Goal: Task Accomplishment & Management: Complete application form

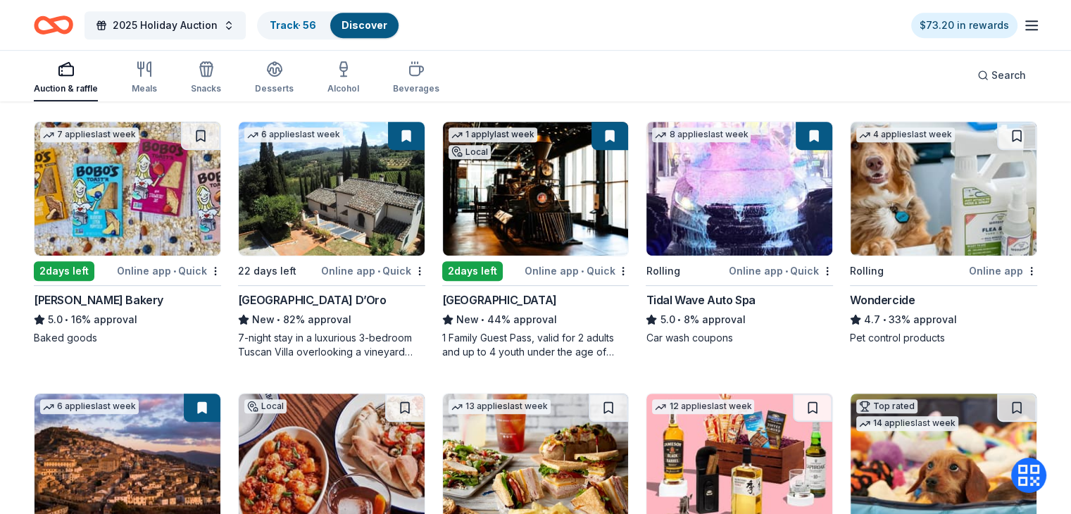
scroll to position [704, 0]
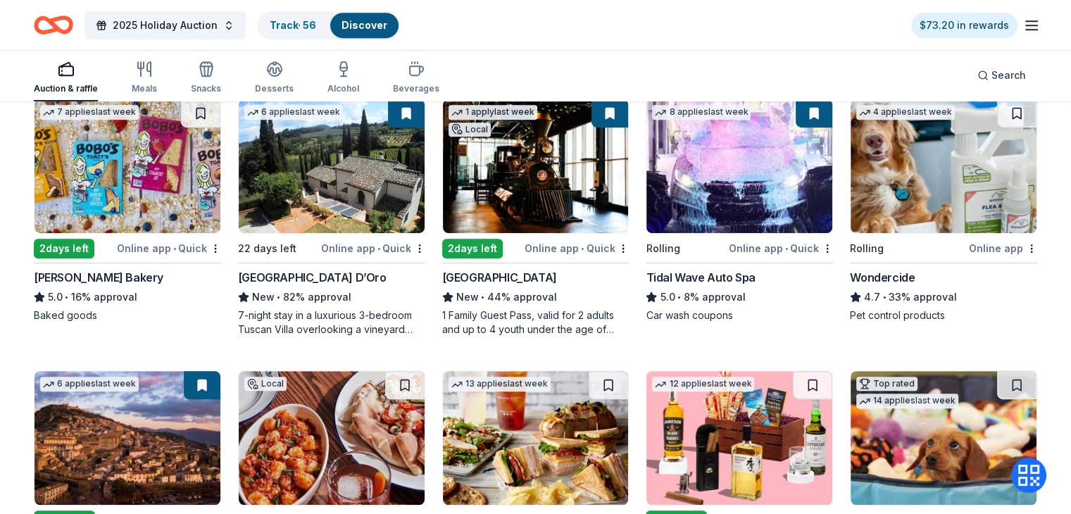
click at [553, 249] on div "Online app • Quick" at bounding box center [576, 248] width 104 height 18
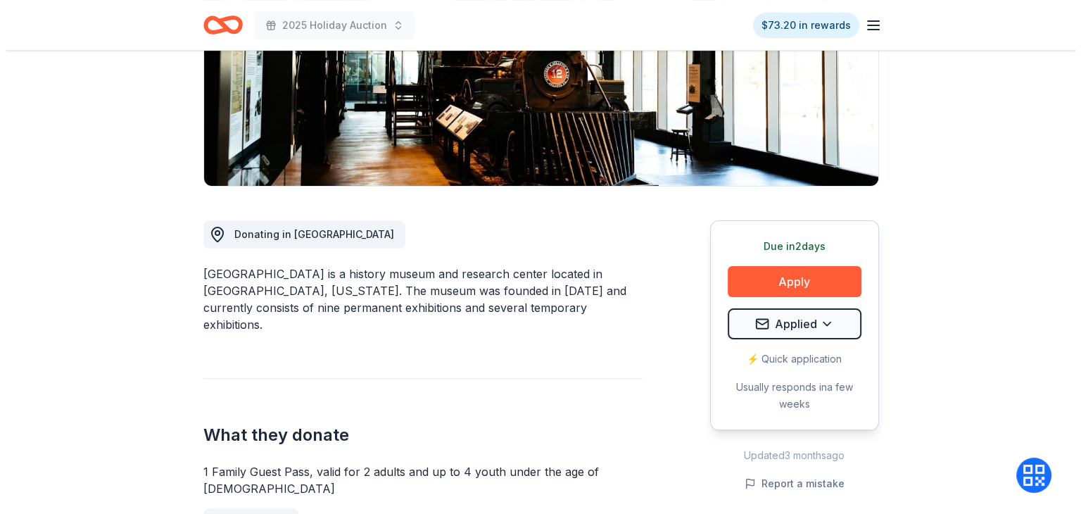
scroll to position [282, 0]
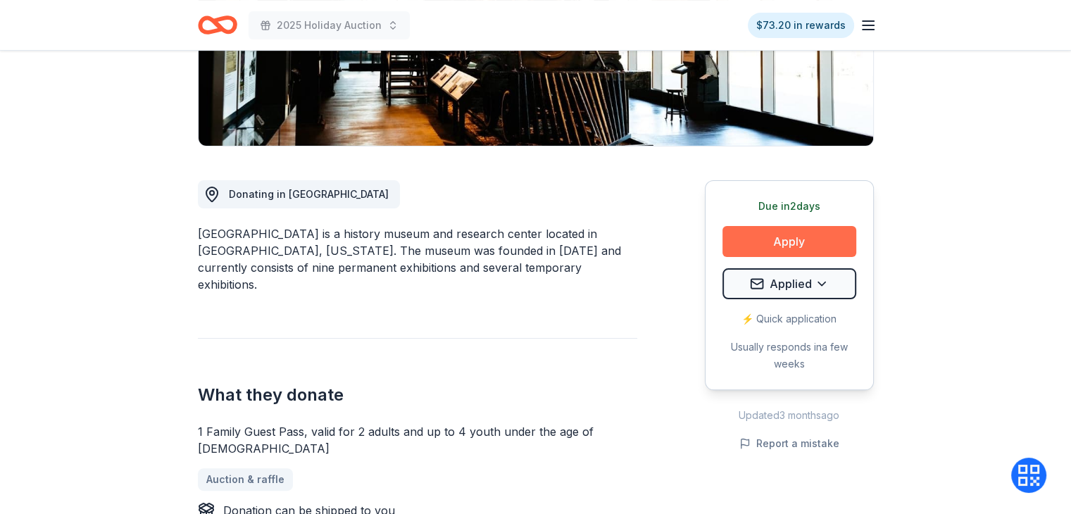
click at [769, 239] on button "Apply" at bounding box center [789, 241] width 134 height 31
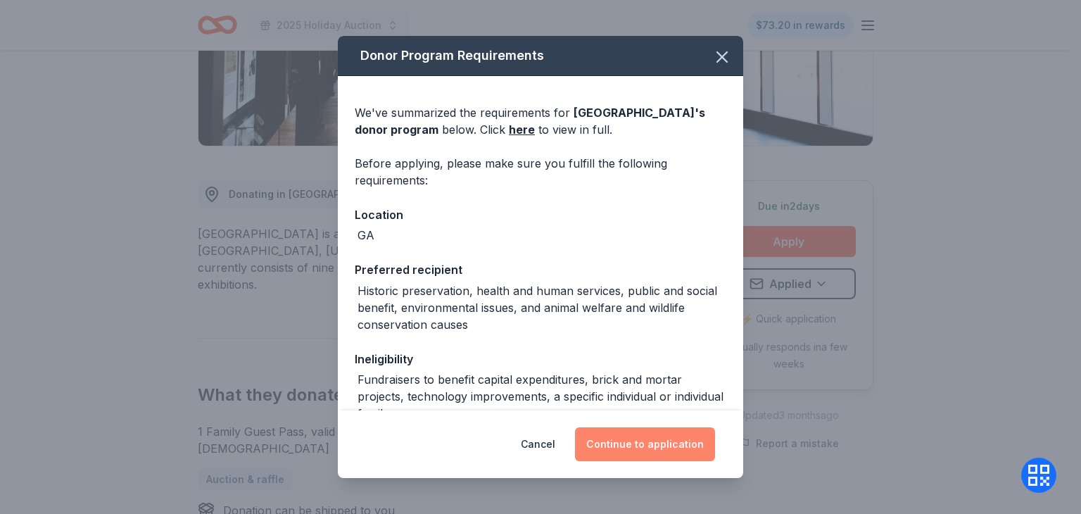
click at [667, 445] on button "Continue to application" at bounding box center [645, 444] width 140 height 34
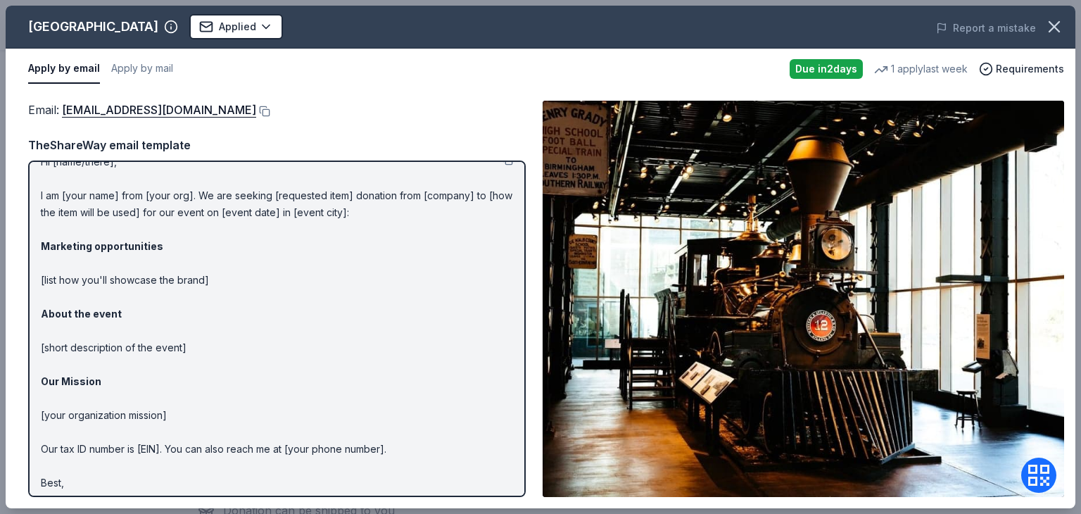
scroll to position [0, 0]
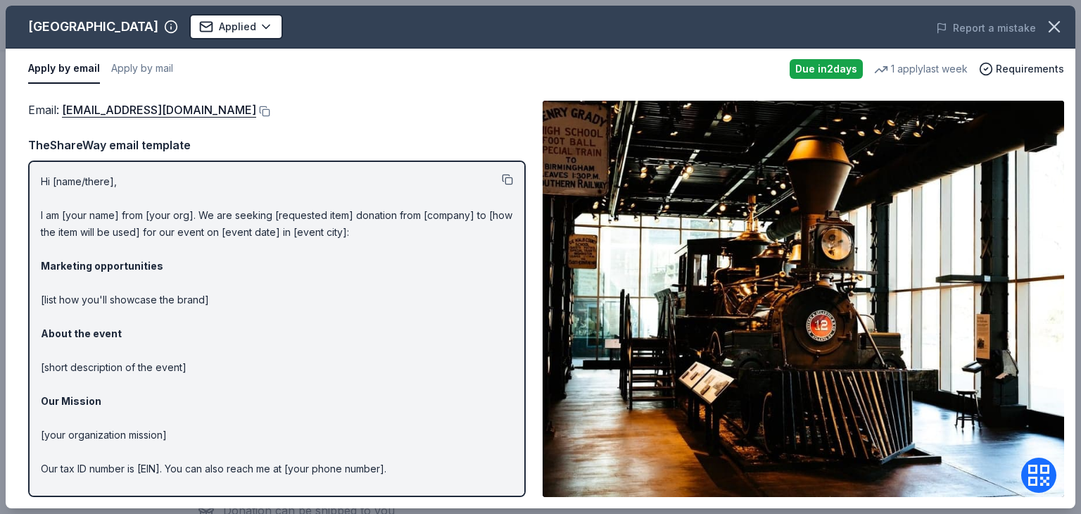
click at [502, 175] on button at bounding box center [507, 179] width 11 height 11
click at [270, 111] on button at bounding box center [263, 111] width 14 height 11
